Goal: Task Accomplishment & Management: Use online tool/utility

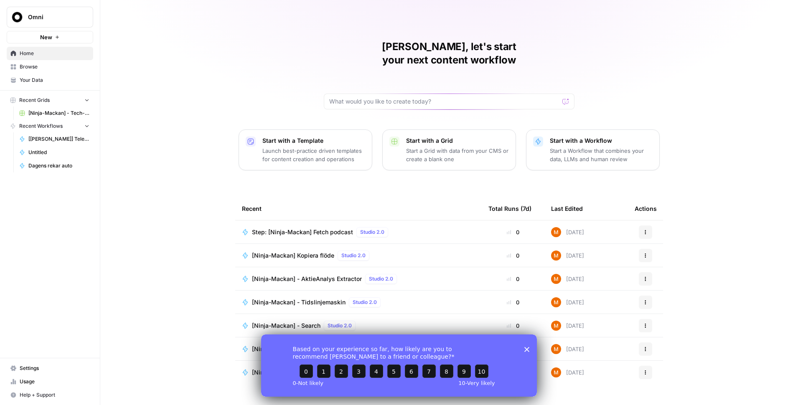
click at [186, 202] on div "[PERSON_NAME], let's start your next content workflow Start with a Template Lau…" at bounding box center [449, 202] width 698 height 405
click at [530, 350] on div "Based on your experience so far, how likely are you to recommend [PERSON_NAME] …" at bounding box center [399, 365] width 276 height 62
click at [528, 349] on icon "Close survey" at bounding box center [526, 349] width 5 height 5
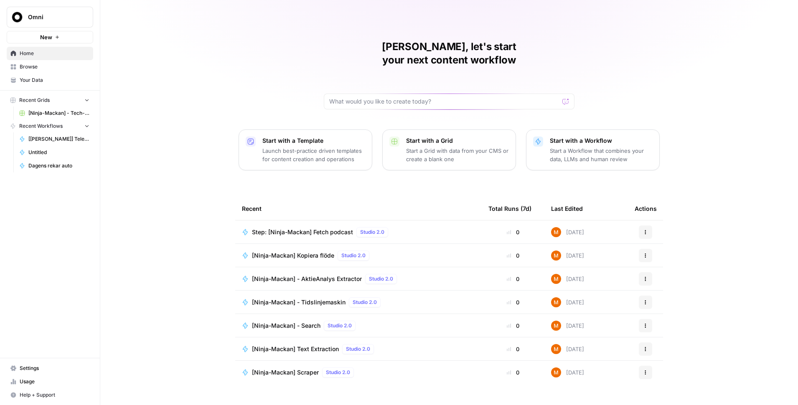
click at [28, 56] on span "Home" at bounding box center [55, 54] width 70 height 8
click at [39, 78] on span "Your Data" at bounding box center [55, 80] width 70 height 8
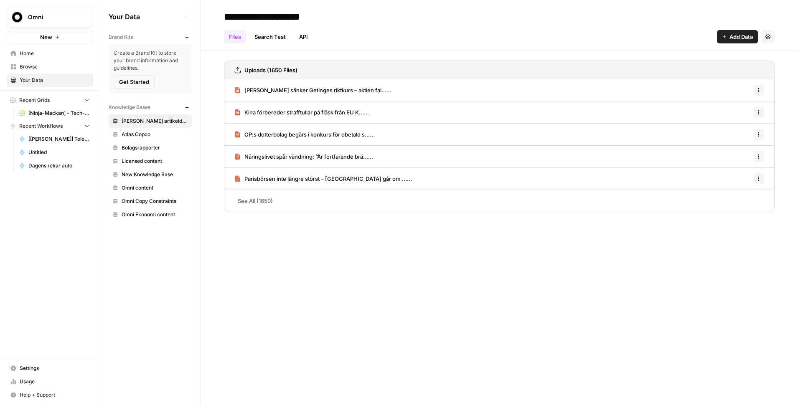
click at [42, 66] on span "Browse" at bounding box center [55, 67] width 70 height 8
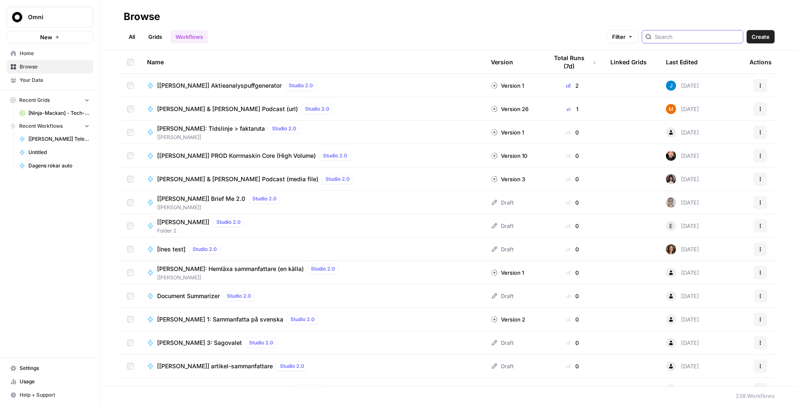
click at [705, 36] on input "search" at bounding box center [697, 37] width 85 height 8
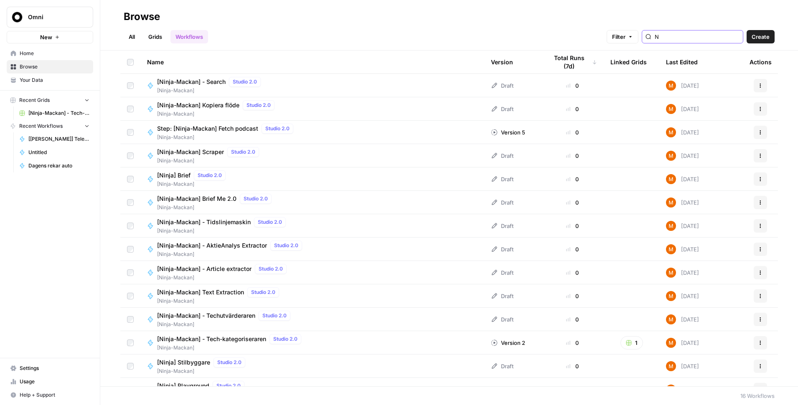
type input "N"
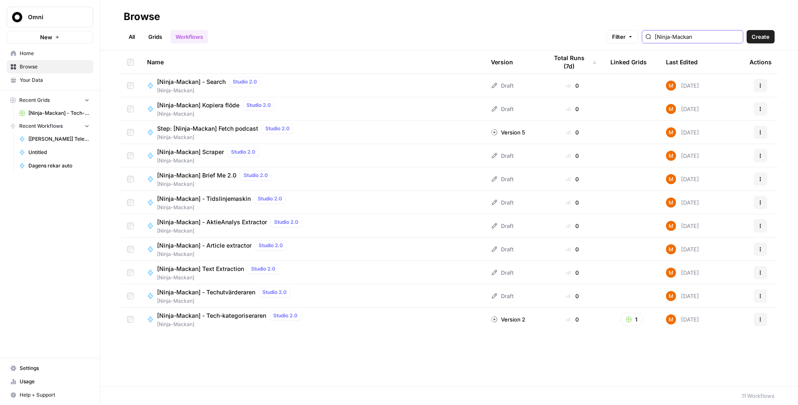
drag, startPoint x: 711, startPoint y: 38, endPoint x: 668, endPoint y: 39, distance: 43.5
click at [668, 39] on input "[Ninja-Mackan" at bounding box center [697, 37] width 85 height 8
type input "["
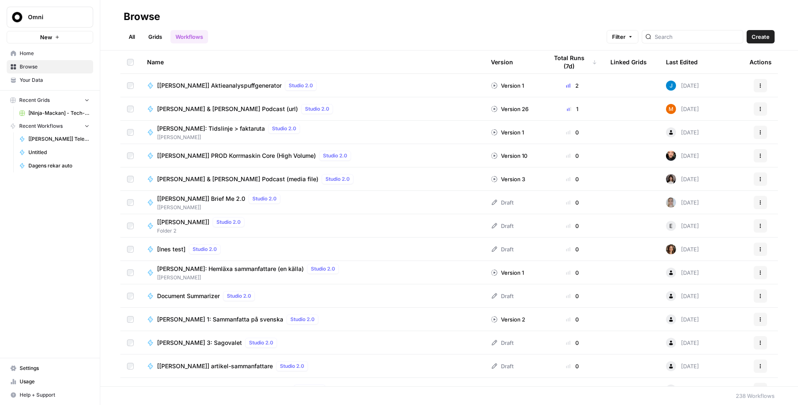
click at [30, 53] on span "Home" at bounding box center [55, 54] width 70 height 8
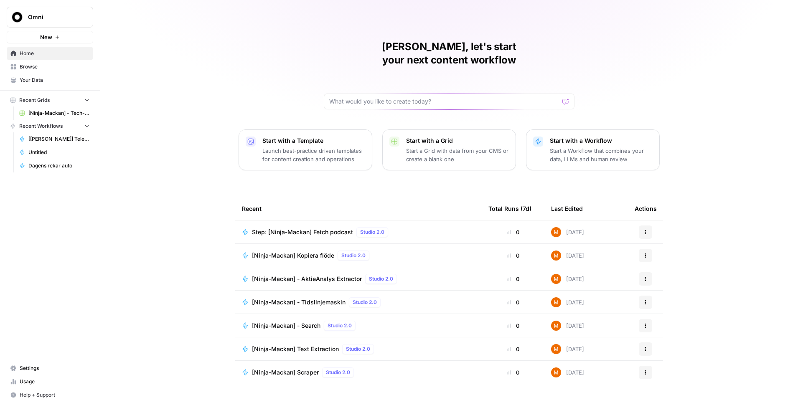
click at [53, 34] on button "New" at bounding box center [50, 37] width 86 height 13
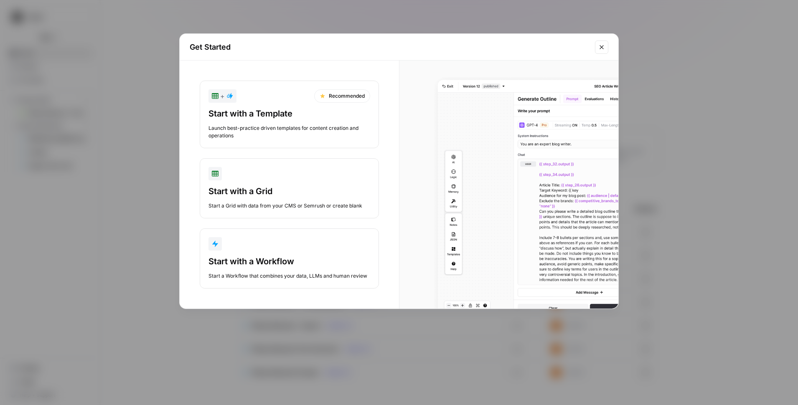
click at [285, 247] on div "button" at bounding box center [289, 243] width 162 height 13
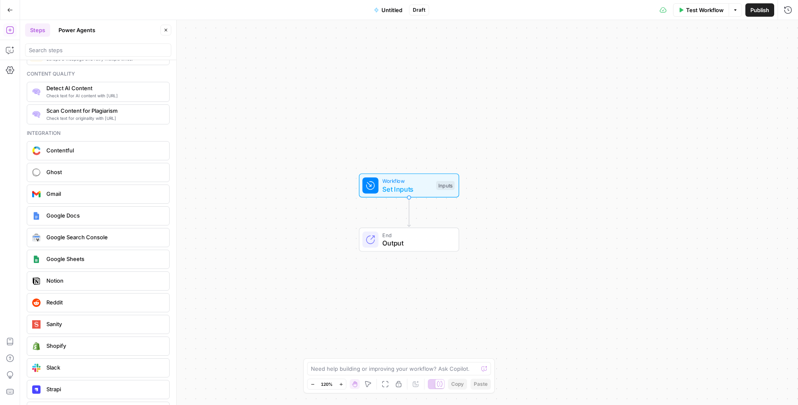
scroll to position [1448, 0]
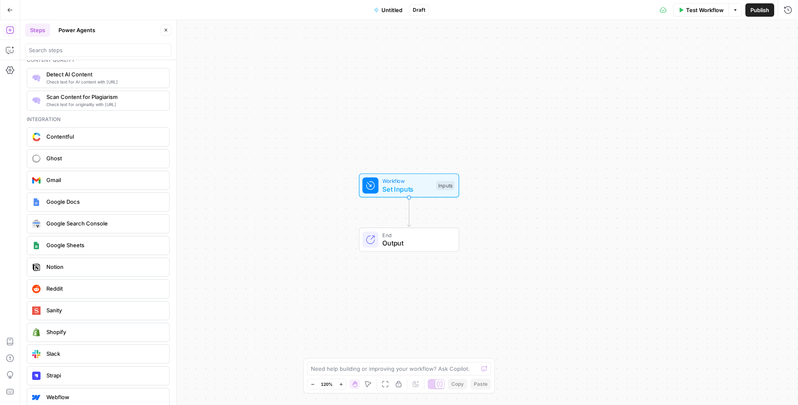
click at [86, 181] on span "Gmail" at bounding box center [104, 180] width 116 height 8
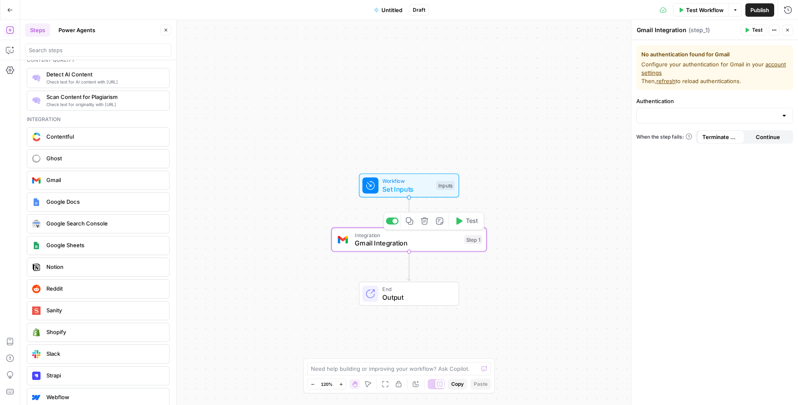
click at [433, 239] on span "Gmail Integration" at bounding box center [407, 243] width 105 height 10
click at [784, 117] on div at bounding box center [784, 116] width 7 height 8
click at [752, 134] on span "﹢ Create New" at bounding box center [712, 136] width 139 height 8
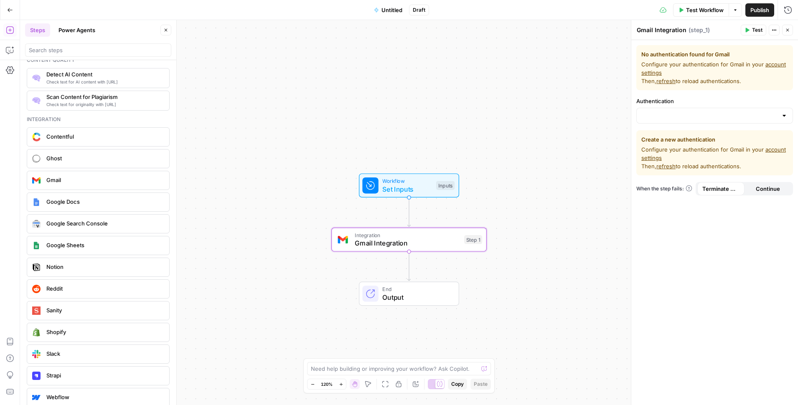
click at [651, 158] on link "account settings" at bounding box center [713, 153] width 145 height 15
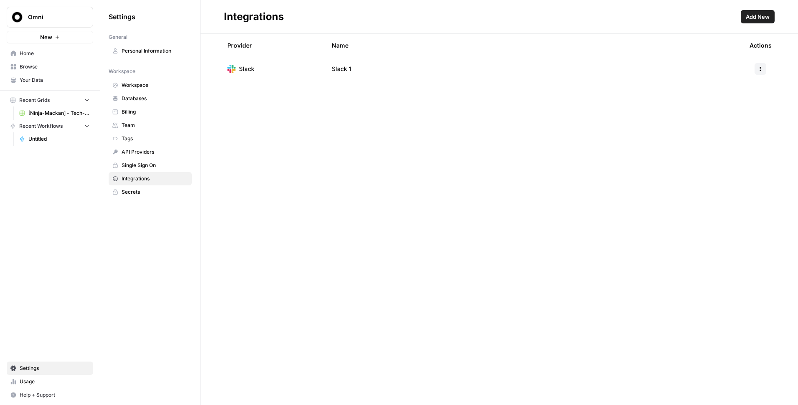
click at [140, 168] on span "Single Sign On" at bounding box center [155, 166] width 66 height 8
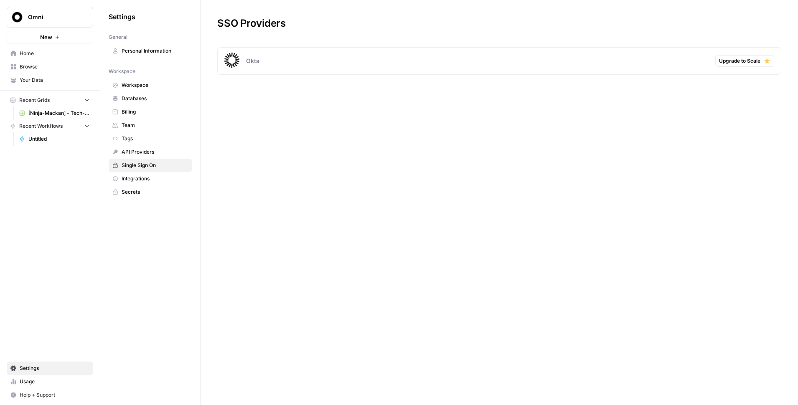
click at [142, 181] on span "Integrations" at bounding box center [155, 179] width 66 height 8
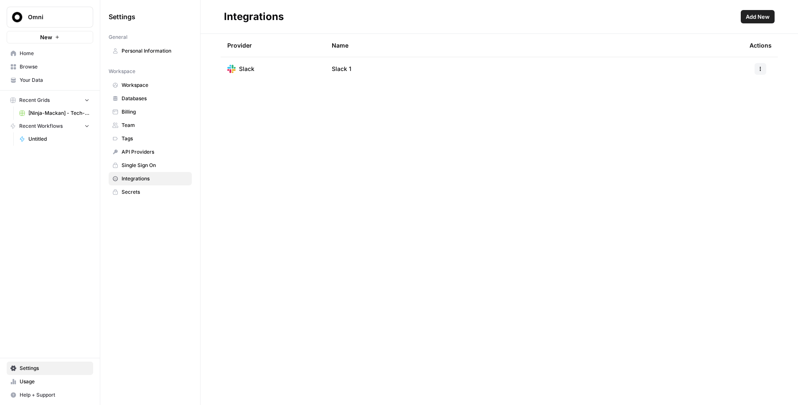
click at [754, 21] on button "Add New" at bounding box center [758, 16] width 34 height 13
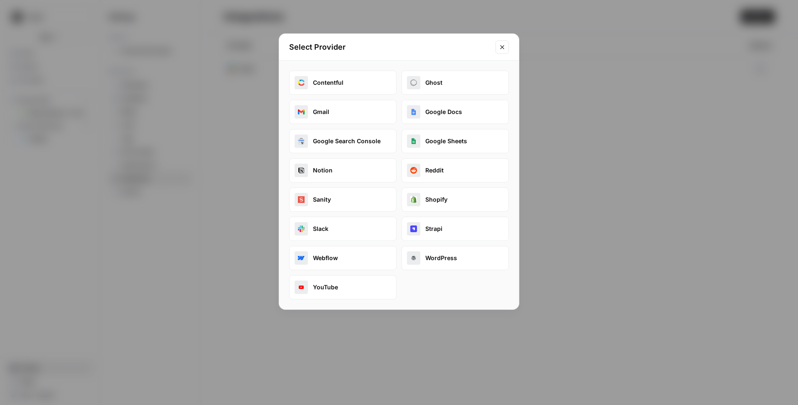
click at [364, 107] on button "Gmail" at bounding box center [342, 112] width 107 height 24
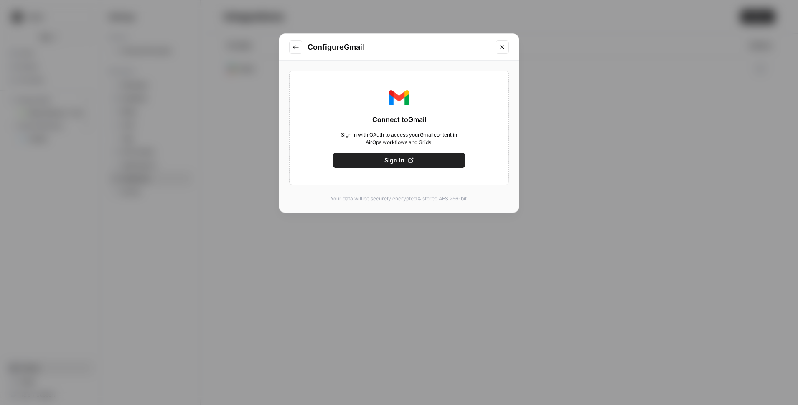
click at [499, 50] on icon "Close modal" at bounding box center [502, 47] width 7 height 7
